Goal: Information Seeking & Learning: Learn about a topic

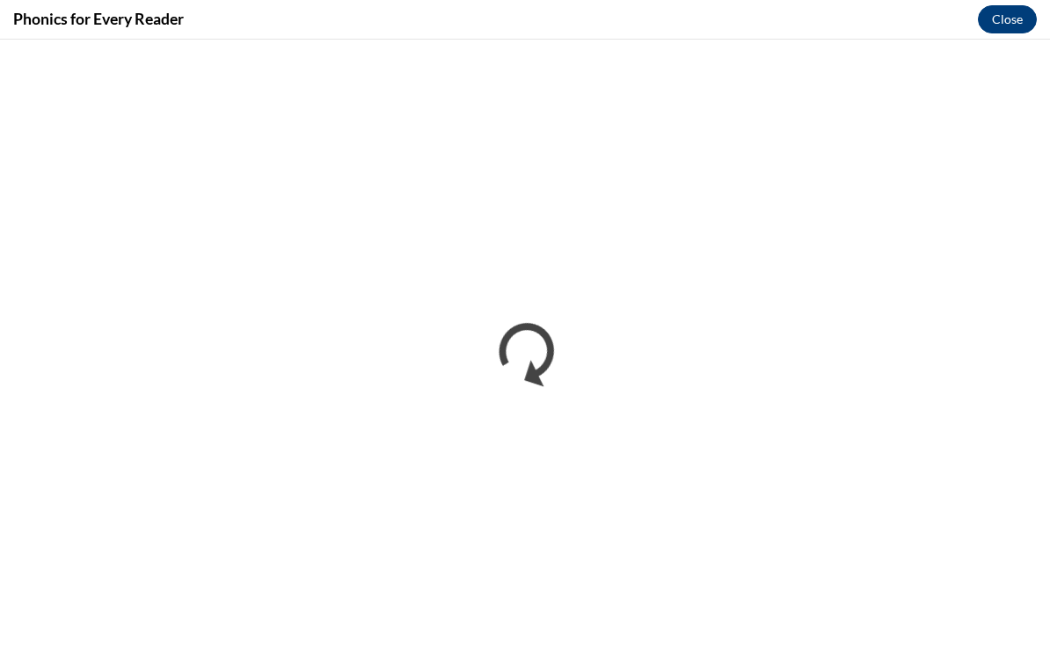
click at [1012, 27] on button "Close" at bounding box center [1007, 19] width 59 height 28
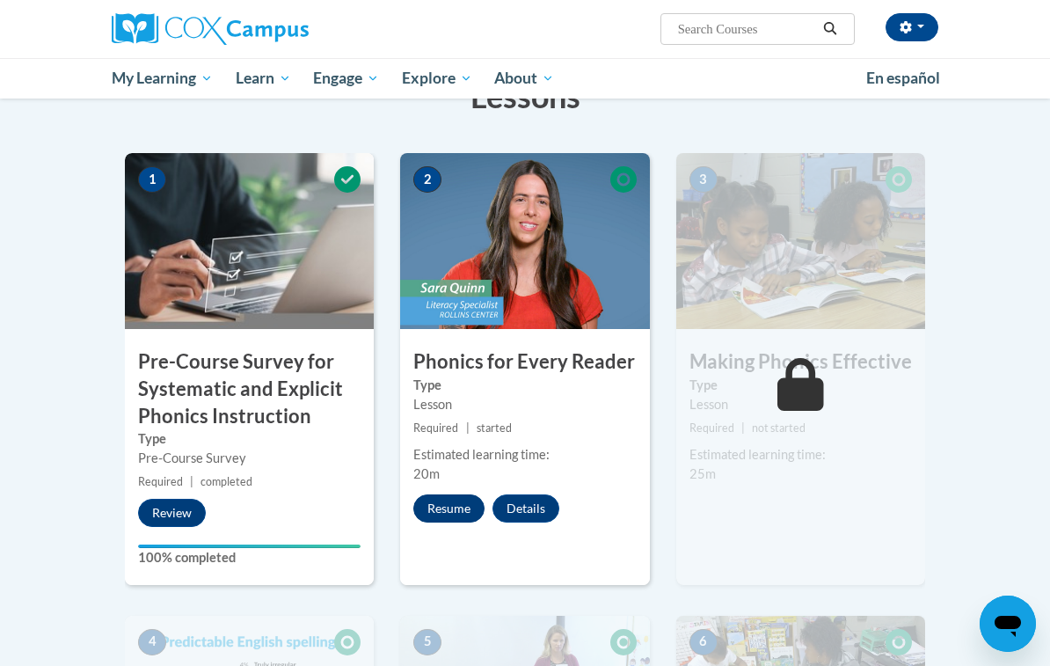
click at [450, 514] on button "Resume" at bounding box center [448, 508] width 71 height 28
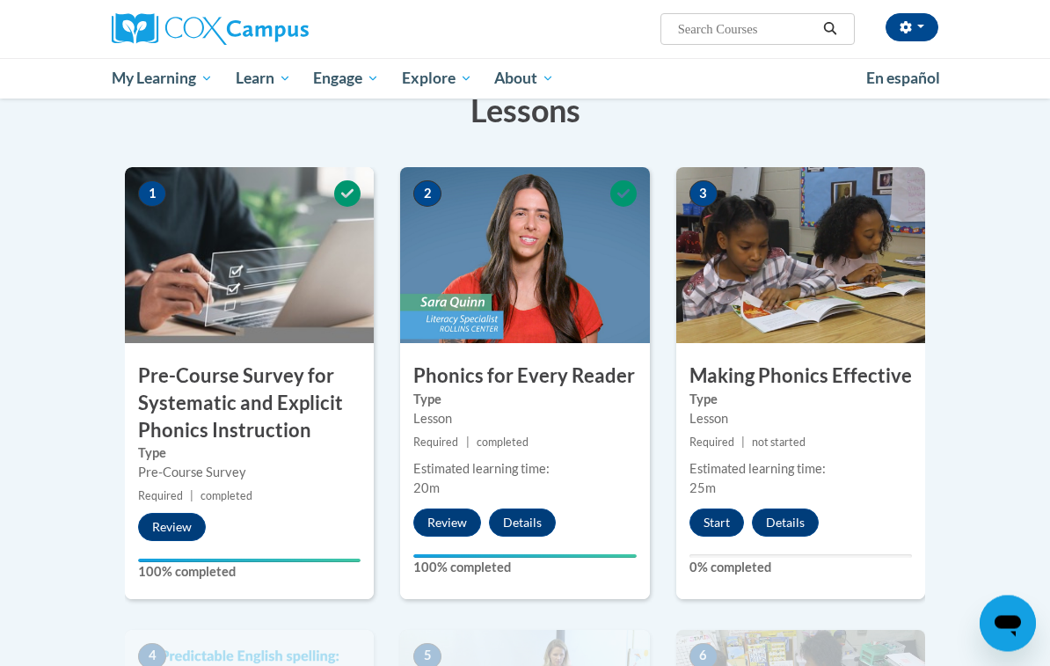
scroll to position [333, 0]
click at [725, 534] on button "Start" at bounding box center [717, 522] width 55 height 28
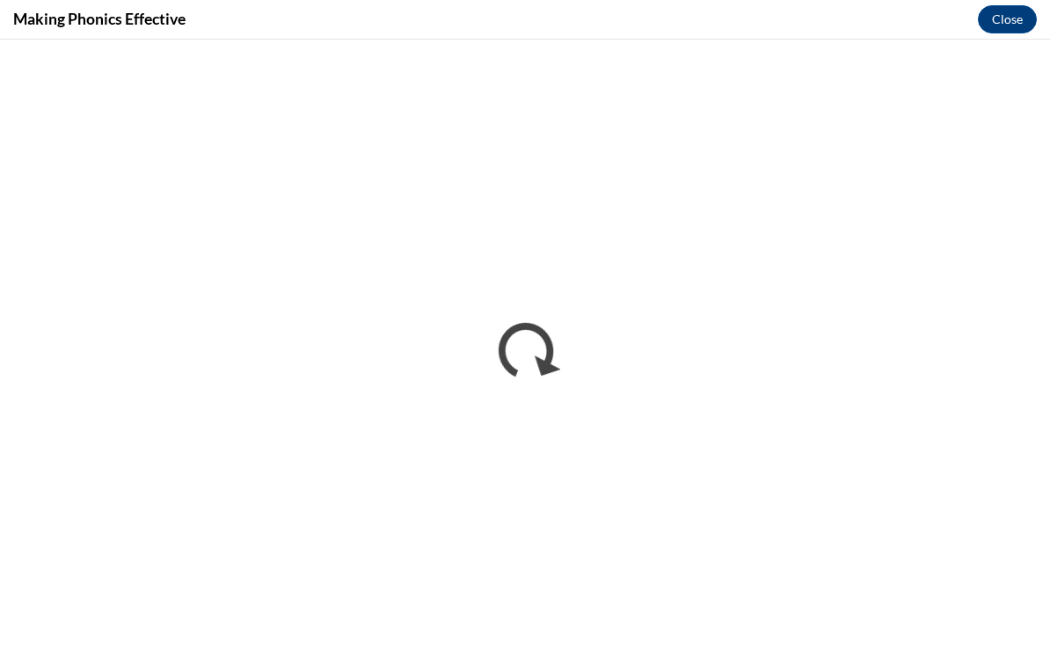
scroll to position [0, 0]
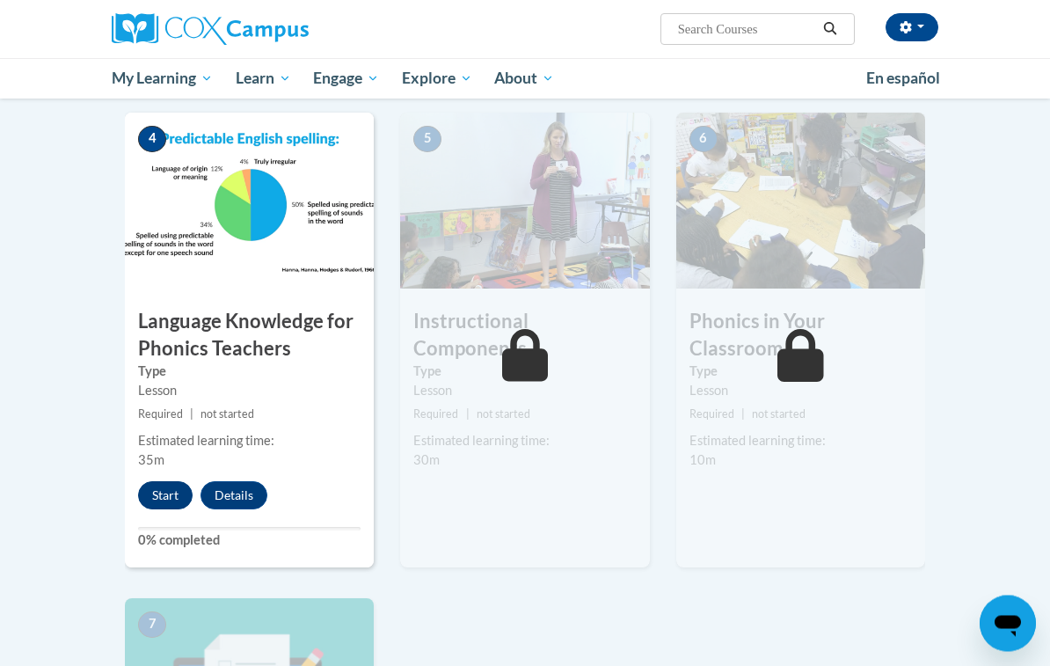
click at [150, 489] on button "Start" at bounding box center [165, 496] width 55 height 28
